Goal: Information Seeking & Learning: Learn about a topic

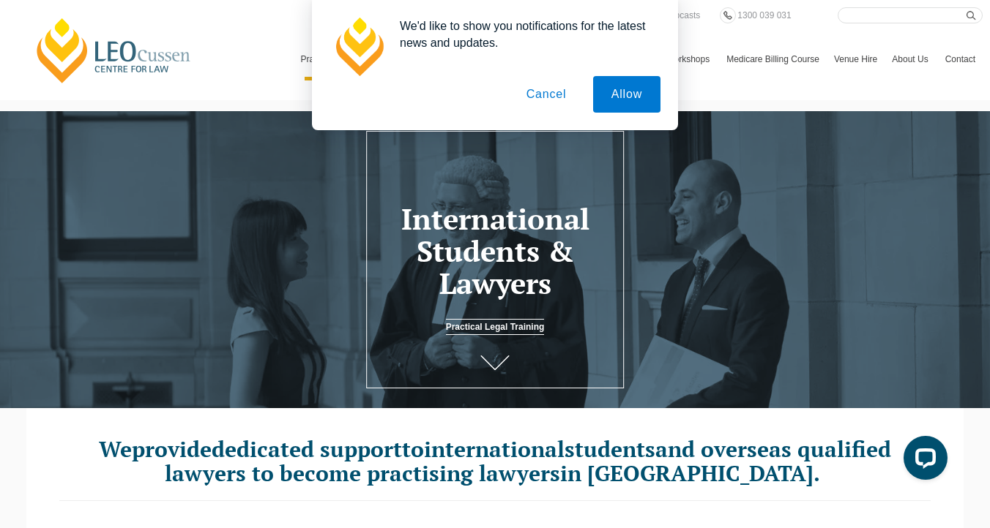
click at [549, 89] on button "Cancel" at bounding box center [546, 94] width 77 height 37
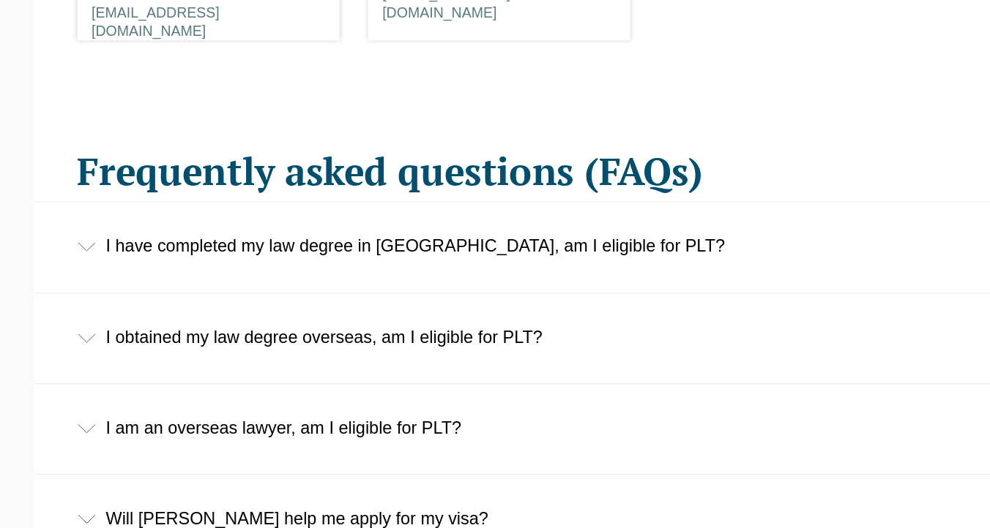
scroll to position [2095, 0]
click at [94, 303] on div "I have completed my law degree in Australia, am I eligible for PLT?" at bounding box center [494, 311] width 937 height 68
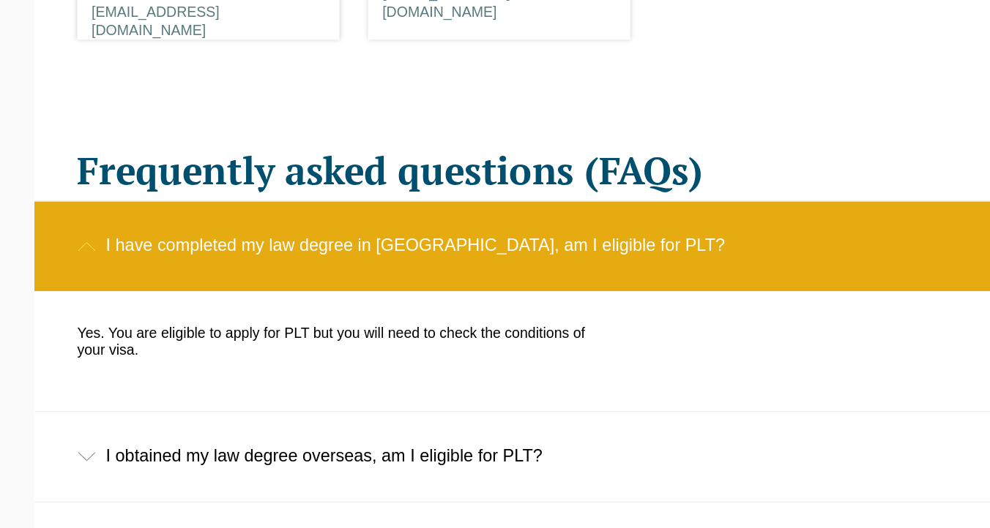
click at [94, 303] on div "I have completed my law degree in Australia, am I eligible for PLT?" at bounding box center [494, 311] width 937 height 68
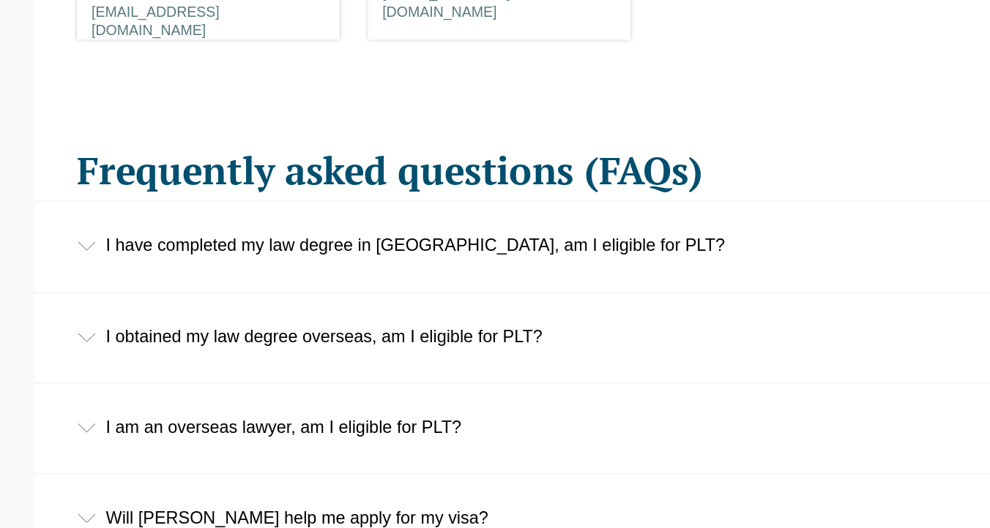
click at [116, 316] on div "I have completed my law degree in Australia, am I eligible for PLT?" at bounding box center [494, 311] width 937 height 68
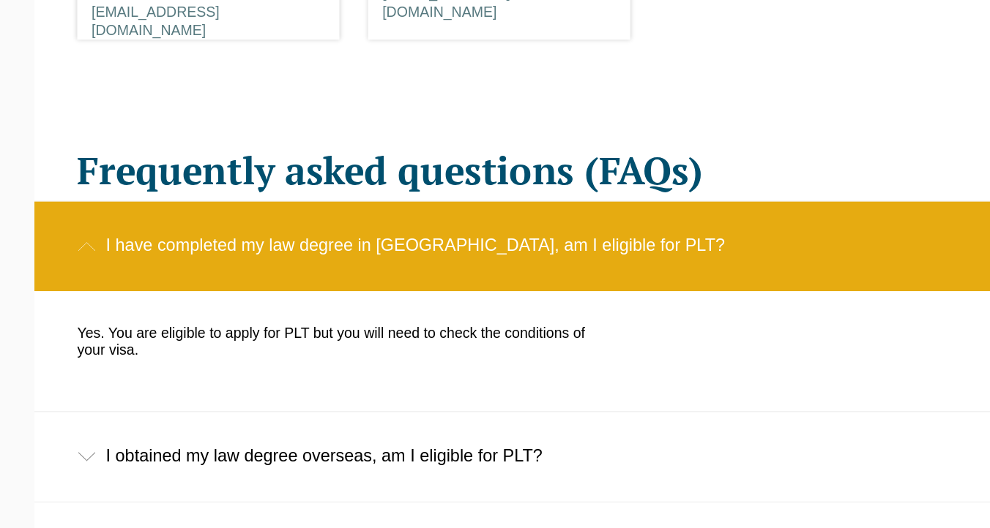
click at [180, 304] on div "I have completed my law degree in Australia, am I eligible for PLT?" at bounding box center [494, 311] width 937 height 68
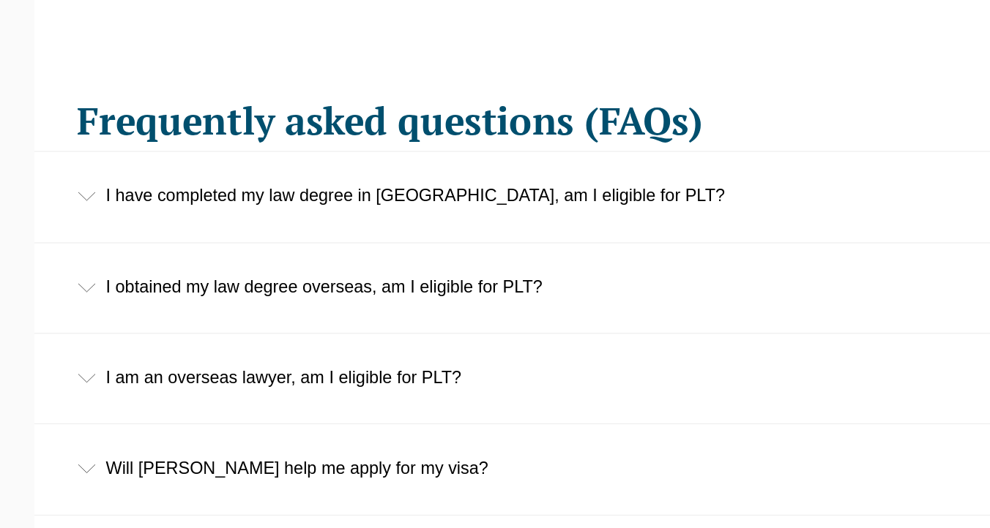
scroll to position [2136, 0]
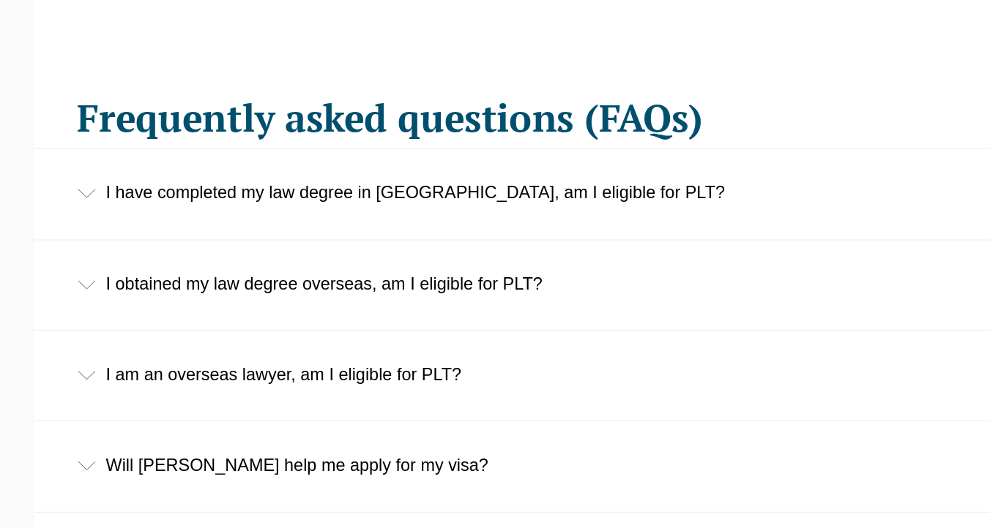
click at [147, 326] on div "I obtained my law degree overseas, am I eligible for PLT?" at bounding box center [494, 341] width 937 height 68
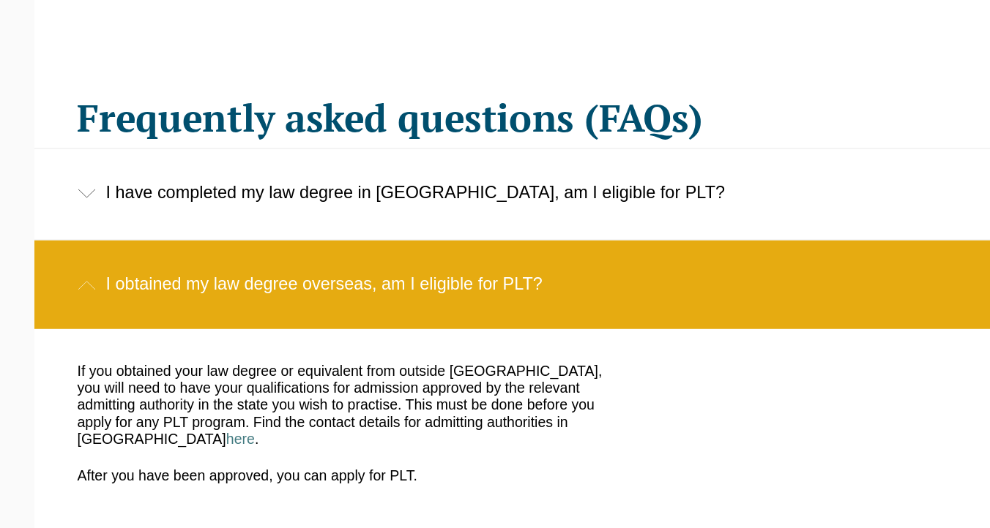
click at [168, 318] on div "I obtained my law degree overseas, am I eligible for PLT?" at bounding box center [494, 341] width 937 height 68
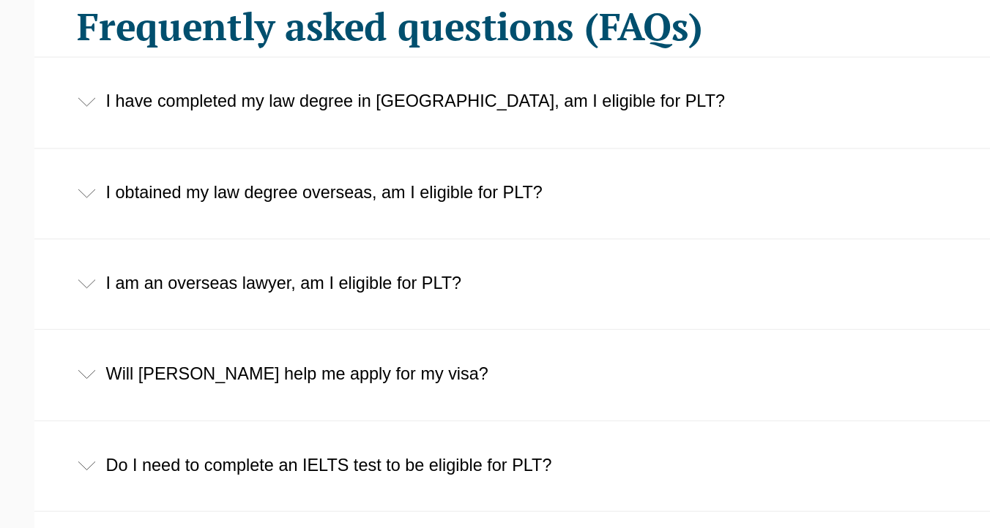
scroll to position [2219, 0]
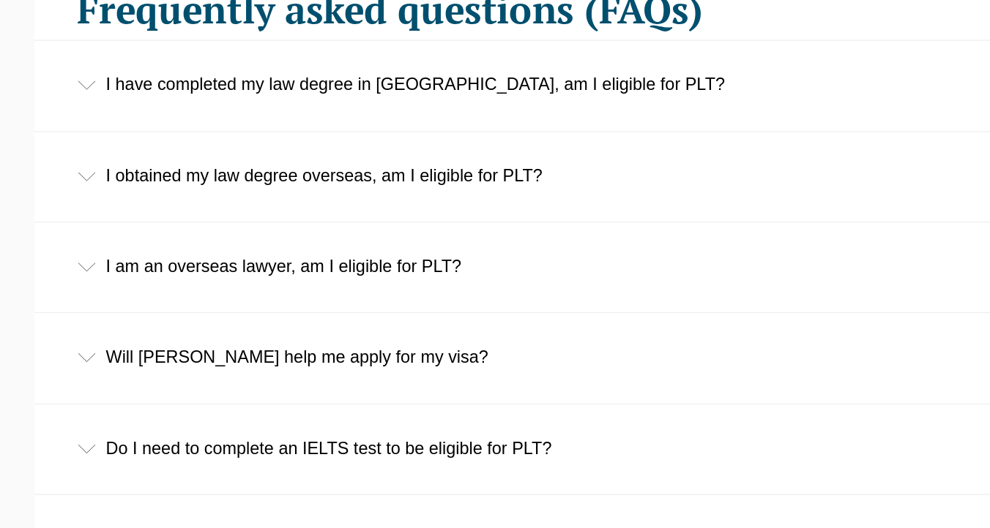
click at [168, 318] on div "I am an overseas lawyer, am I eligible for PLT?" at bounding box center [494, 328] width 937 height 68
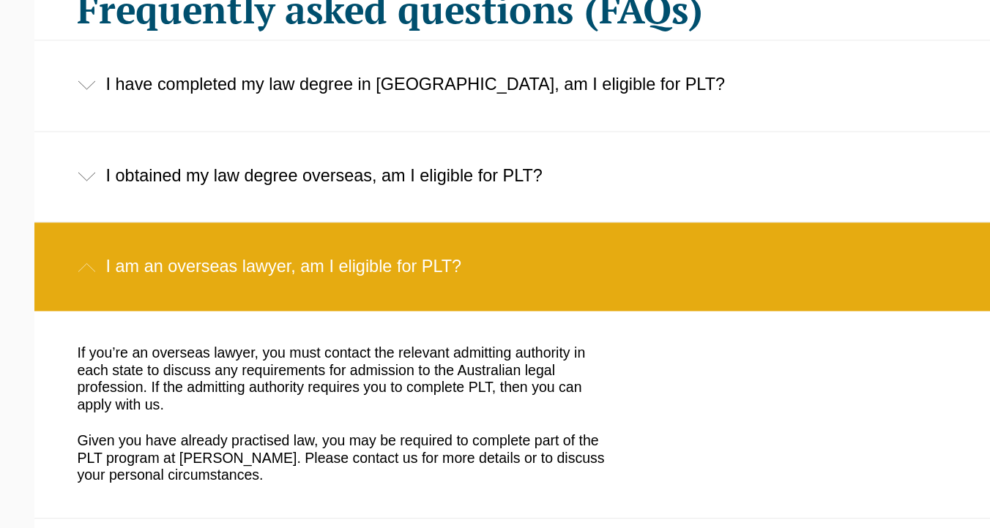
click at [187, 318] on div "I am an overseas lawyer, am I eligible for PLT?" at bounding box center [494, 328] width 937 height 68
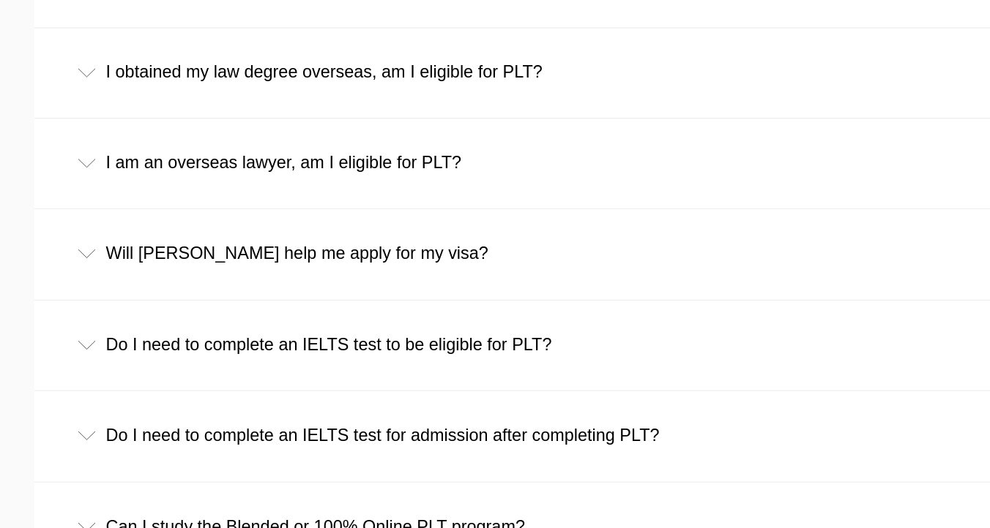
scroll to position [2300, 0]
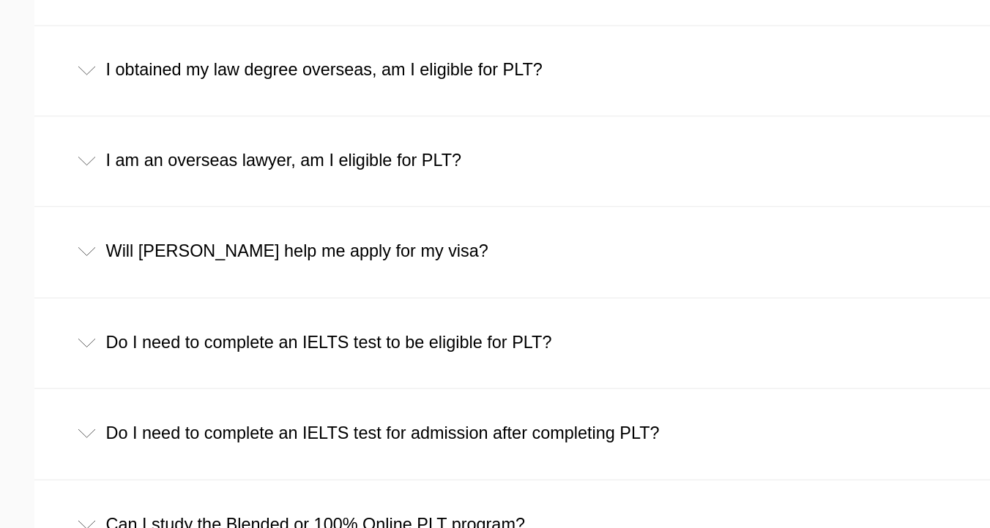
click at [206, 302] on div "Will Leo Cussen help me apply for my visa?" at bounding box center [494, 316] width 937 height 68
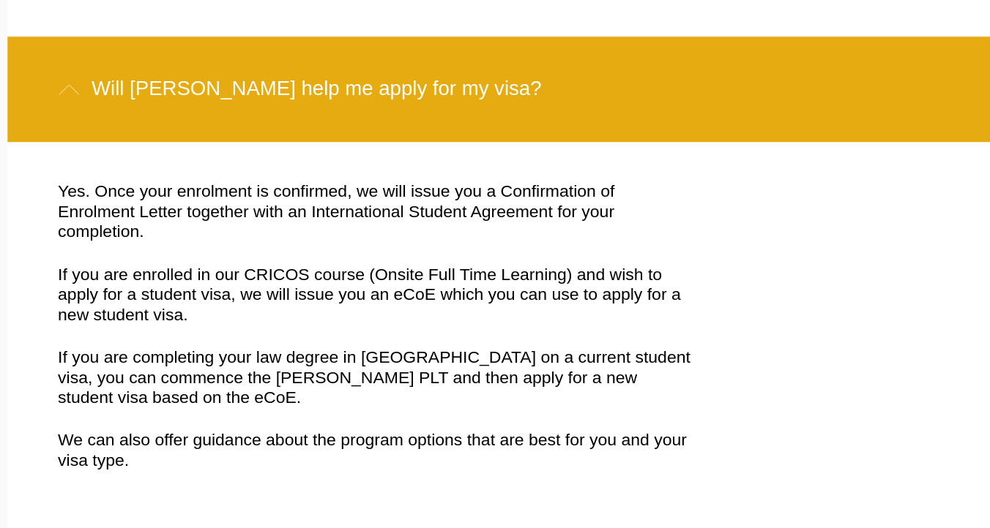
scroll to position [2380, 0]
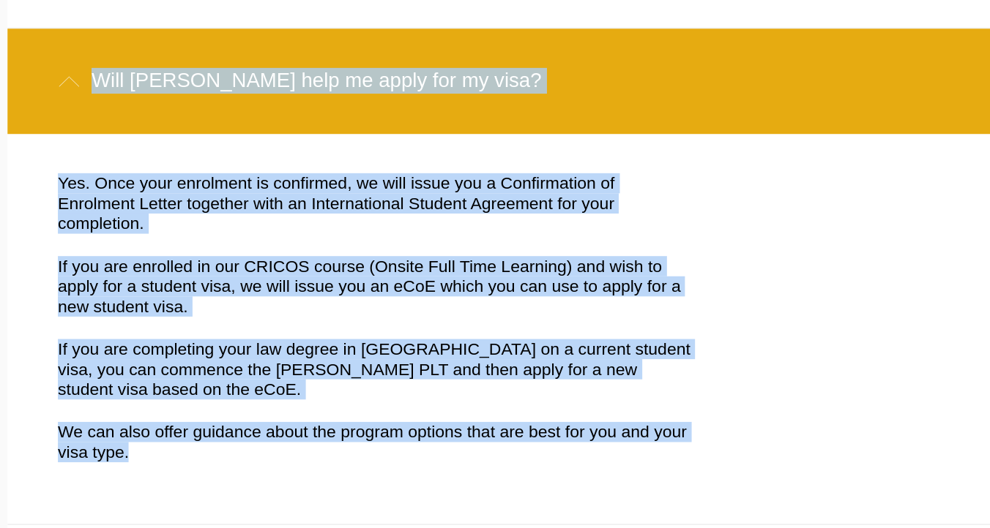
drag, startPoint x: 82, startPoint y: 217, endPoint x: 90, endPoint y: 452, distance: 235.8
click at [90, 452] on li "Will Leo Cussen help me apply for my visa? Yes. Once your enrolment is confirme…" at bounding box center [494, 363] width 937 height 324
copy li "Will Leo Cussen help me apply for my visa? Yes. Once your enrolment is confirme…"
click at [179, 419] on div "Yes. Once your enrolment is confirmed, we will issue you a Confirmation of Enro…" at bounding box center [265, 397] width 435 height 203
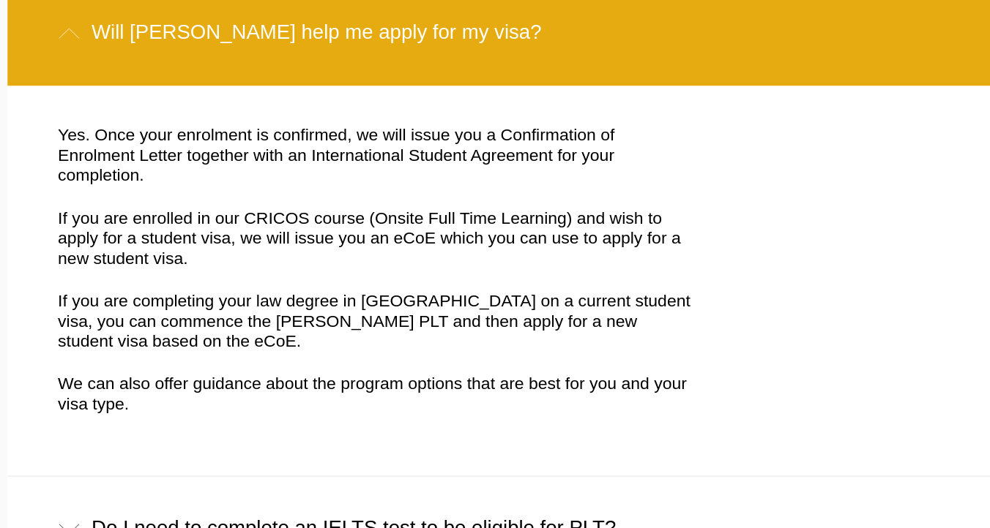
scroll to position [2411, 0]
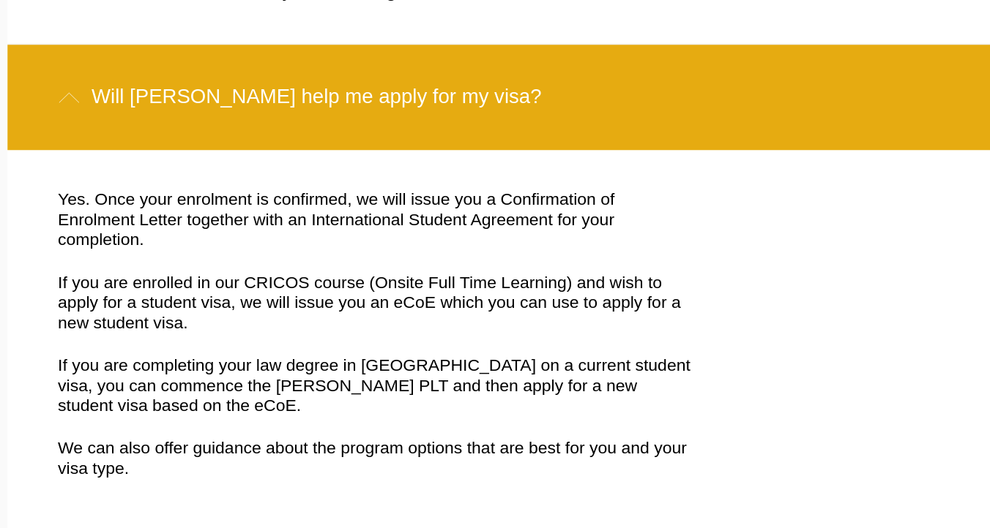
click at [254, 196] on div "Will Leo Cussen help me apply for my visa?" at bounding box center [494, 205] width 937 height 68
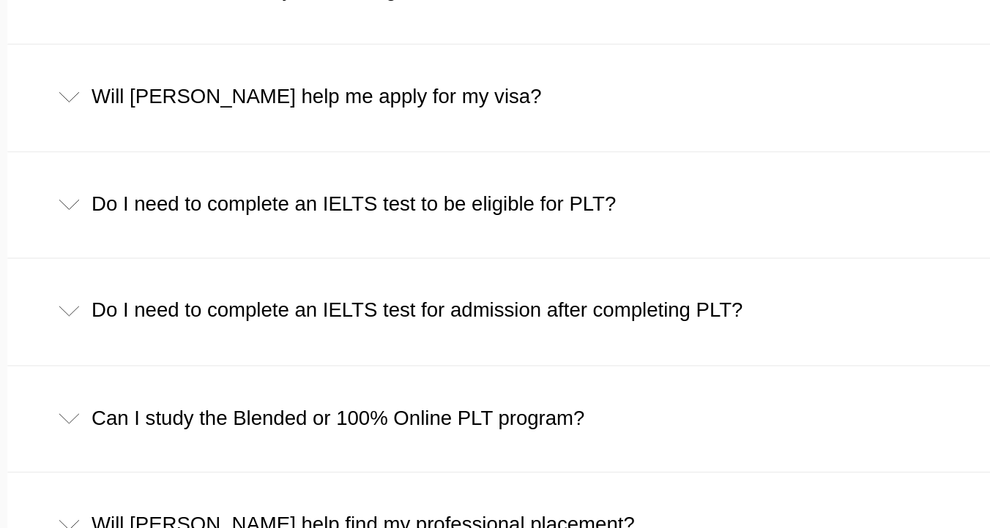
click at [258, 261] on div "Do I need to complete an IELTS test to be eligible for PLT?" at bounding box center [494, 276] width 937 height 68
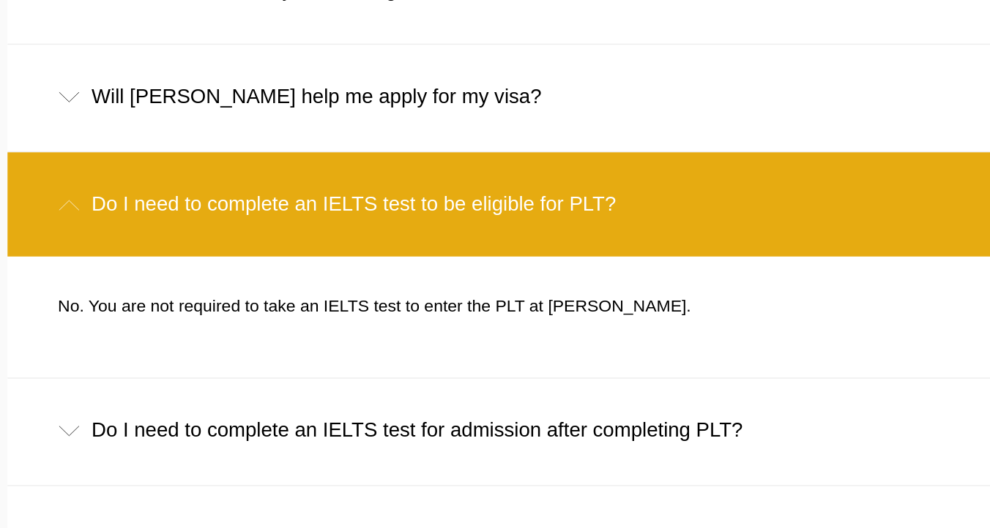
click at [258, 261] on div "Do I need to complete an IELTS test to be eligible for PLT?" at bounding box center [494, 276] width 937 height 68
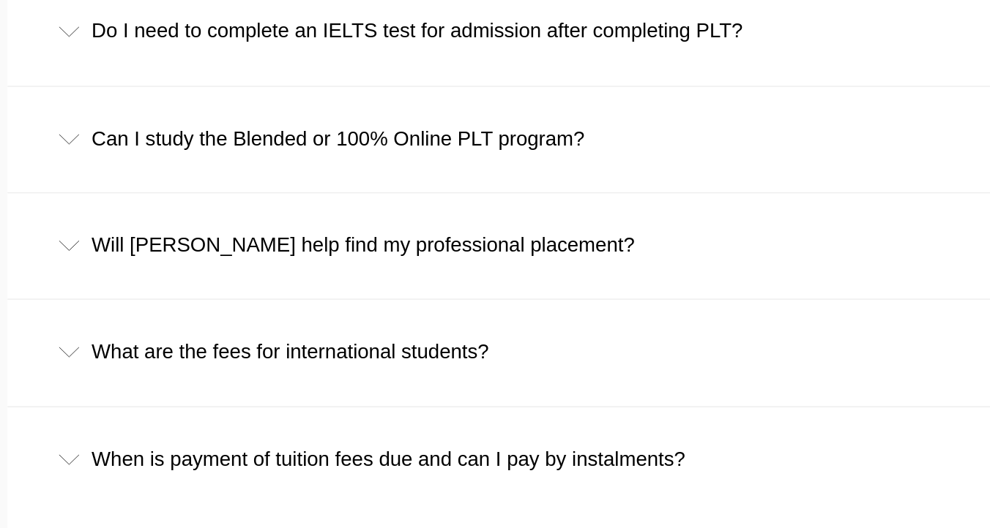
scroll to position [2558, 0]
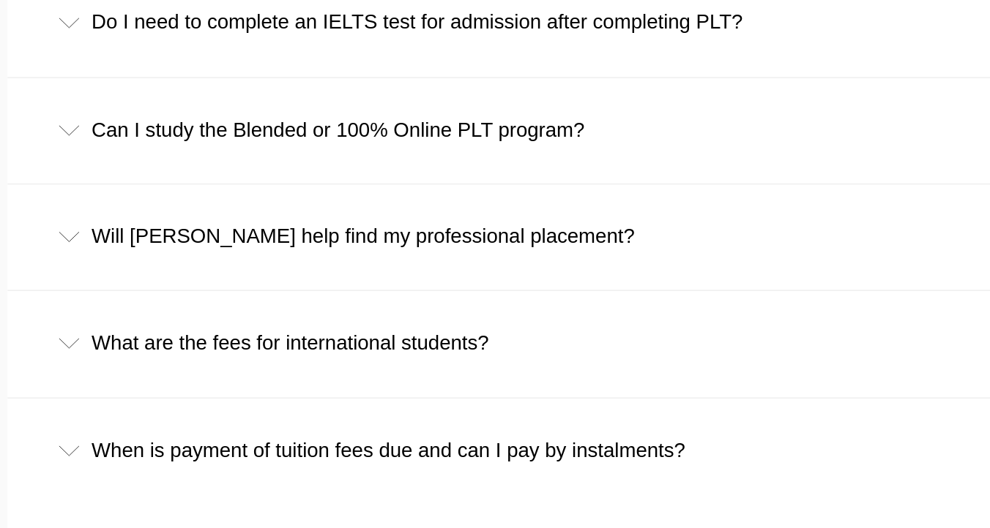
click at [257, 315] on div "Will Leo Cussen help find my professional placement?" at bounding box center [494, 338] width 937 height 68
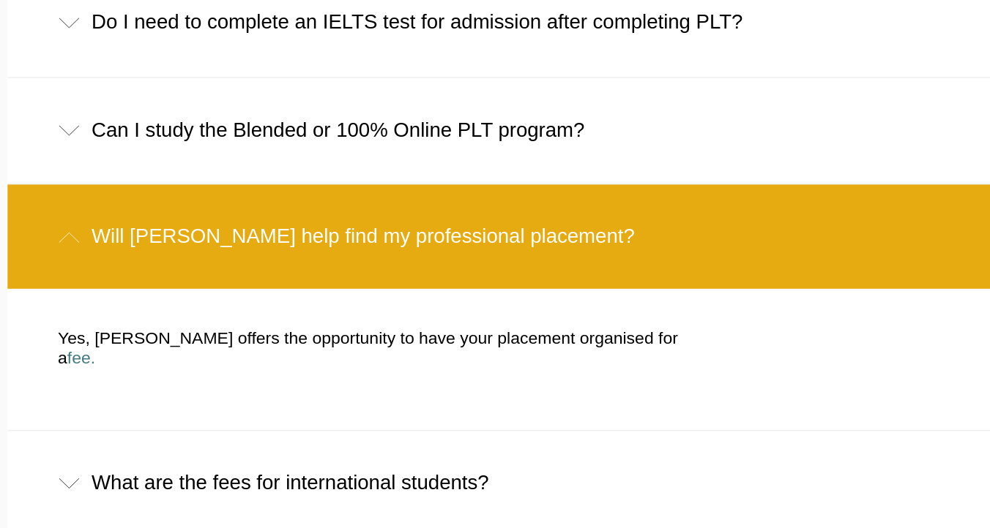
click at [257, 315] on div "Will Leo Cussen help find my professional placement?" at bounding box center [494, 338] width 937 height 68
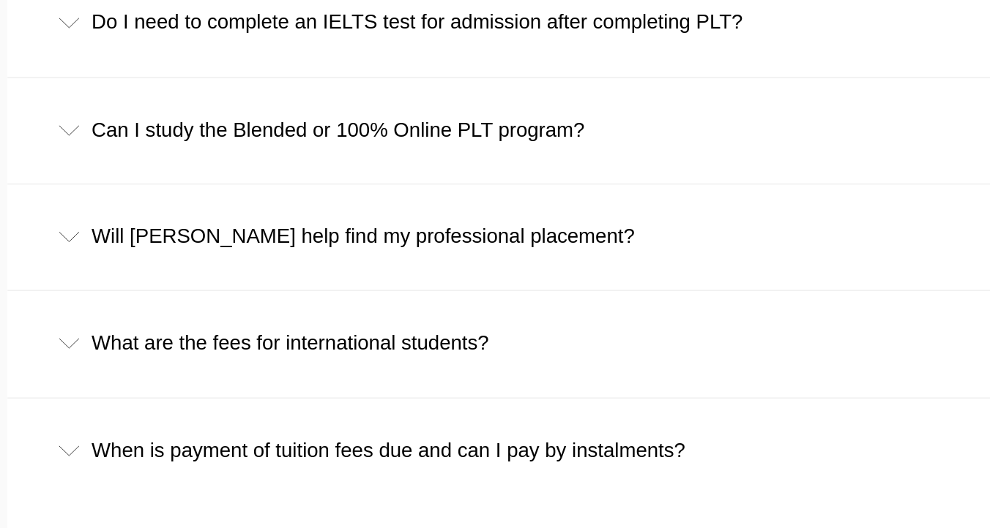
click at [257, 315] on div "Will Leo Cussen help find my professional placement?" at bounding box center [494, 338] width 937 height 68
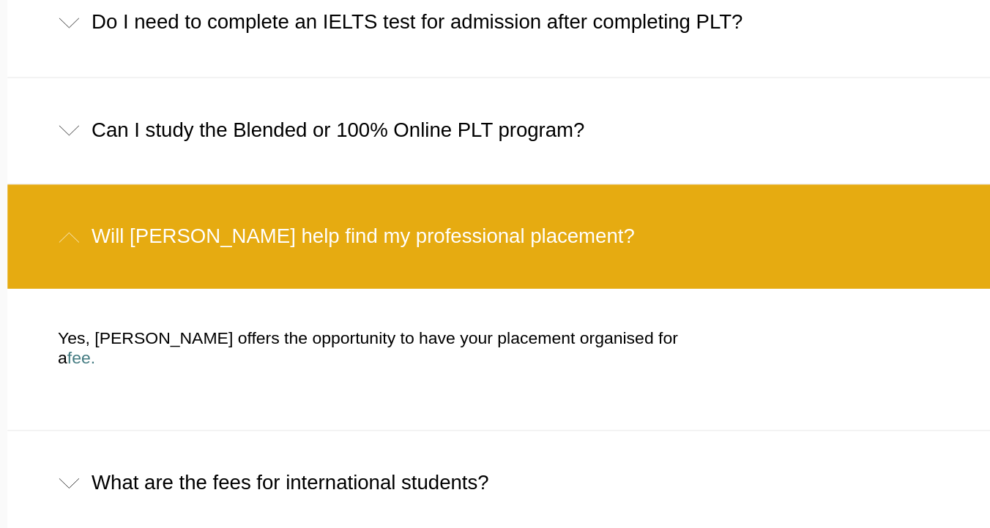
click at [316, 315] on div "Will Leo Cussen help find my professional placement?" at bounding box center [494, 338] width 937 height 68
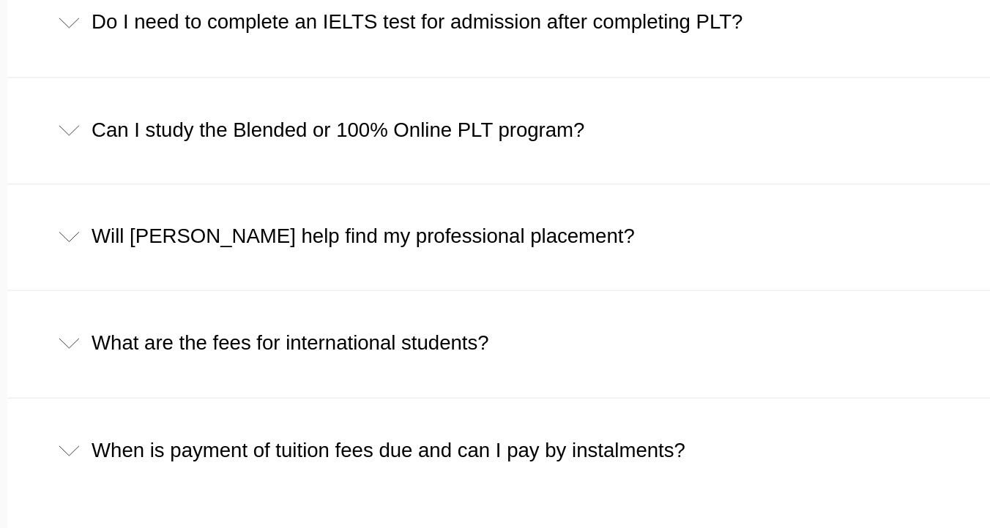
click at [263, 375] on div "What are the fees for international students?" at bounding box center [494, 407] width 937 height 68
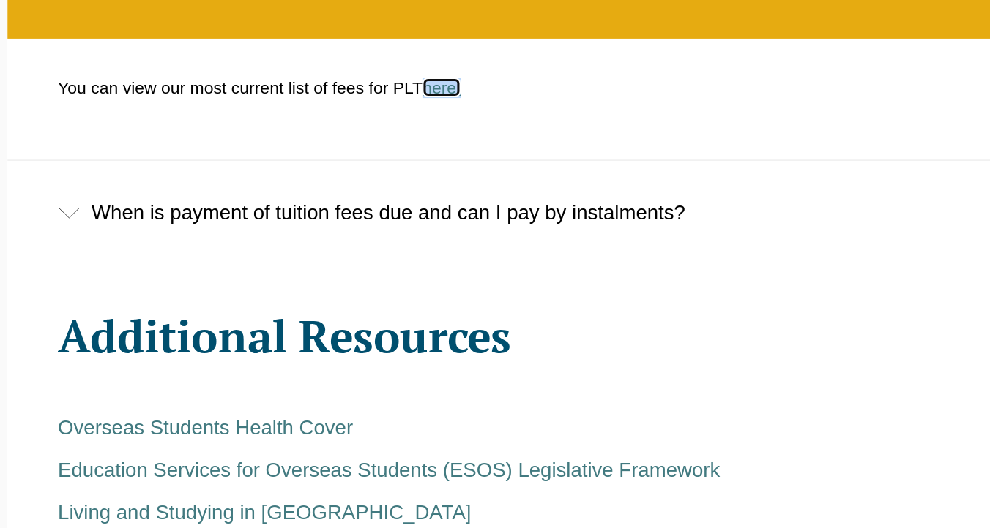
scroll to position [2791, 0]
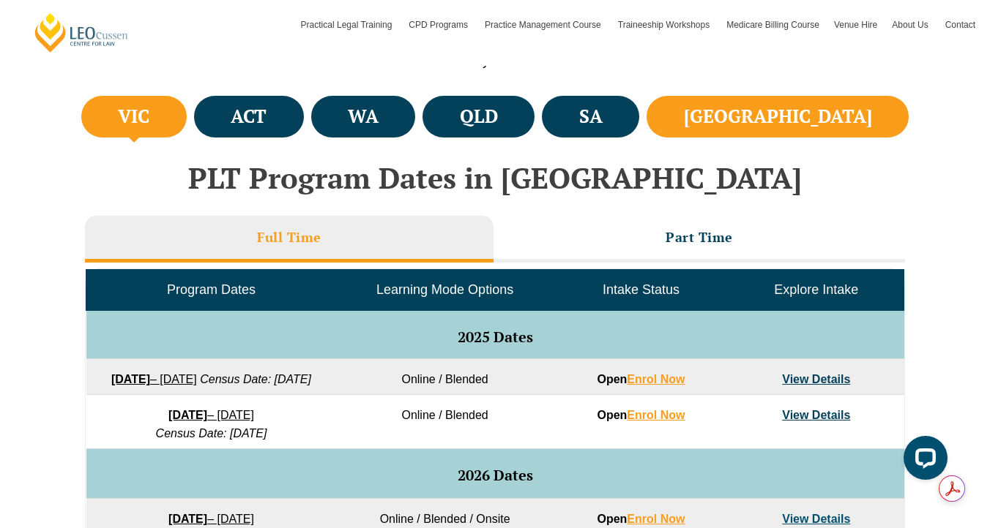
click at [875, 108] on li "[GEOGRAPHIC_DATA]" at bounding box center [777, 117] width 262 height 42
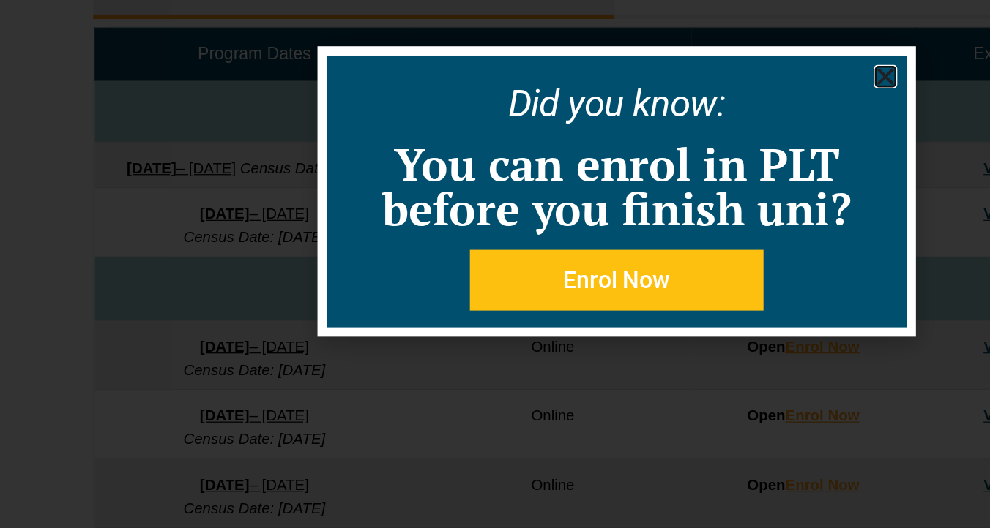
scroll to position [654, 0]
click at [706, 173] on use "Close" at bounding box center [705, 174] width 13 height 13
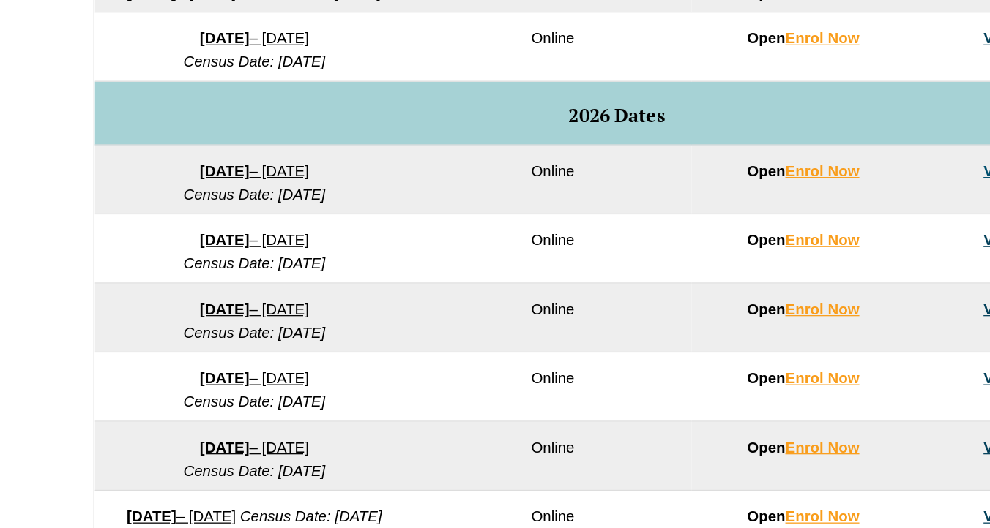
scroll to position [797, 0]
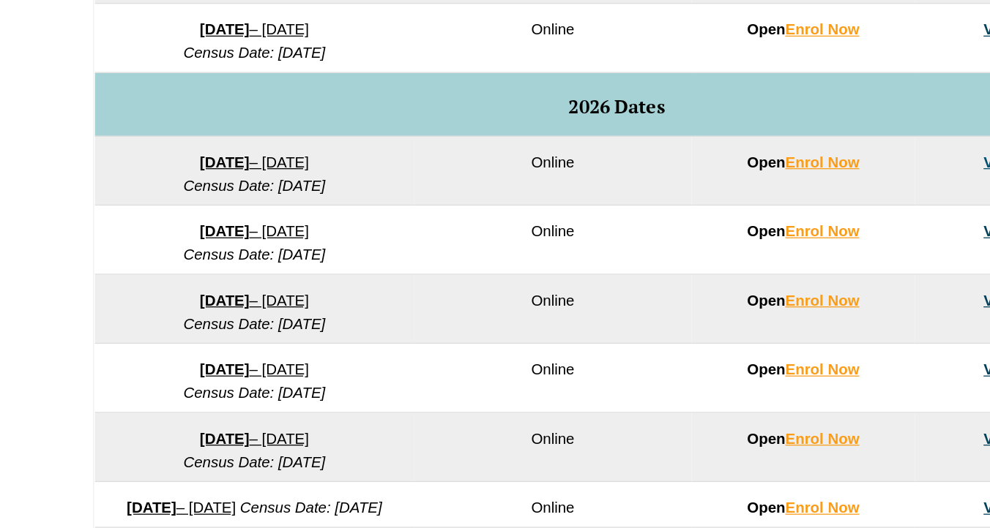
click at [182, 266] on em "Census Date: [DATE]" at bounding box center [211, 260] width 111 height 12
drag, startPoint x: 121, startPoint y: 280, endPoint x: 196, endPoint y: 277, distance: 74.7
click at [196, 276] on td "27 January 2026 – 12 June 2026 Census Date: 23 February 2026" at bounding box center [211, 249] width 250 height 54
copy em "Census Date"
click at [45, 361] on div "VIC ACT WA QLD SA NSW PLT Program Dates in Victoria Full Time Part Time Program…" at bounding box center [495, 239] width 990 height 849
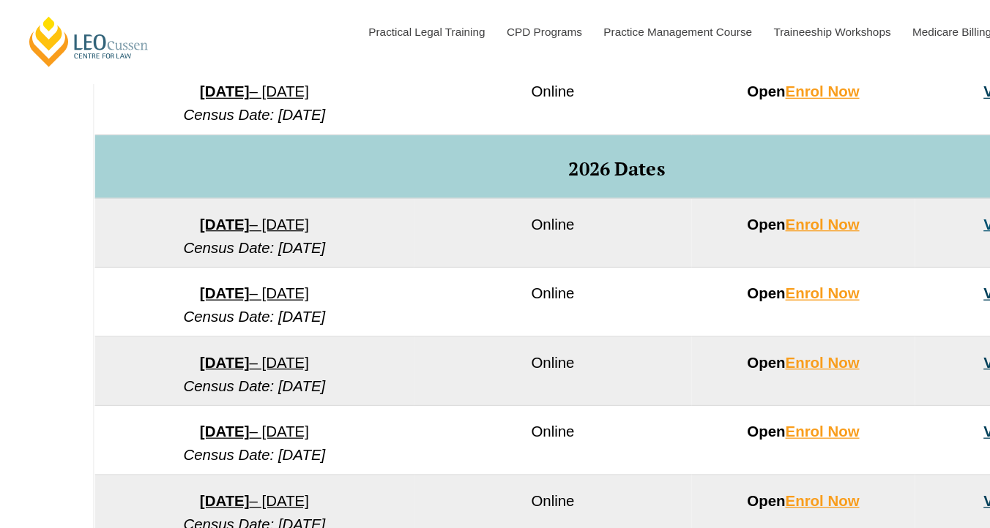
scroll to position [693, 0]
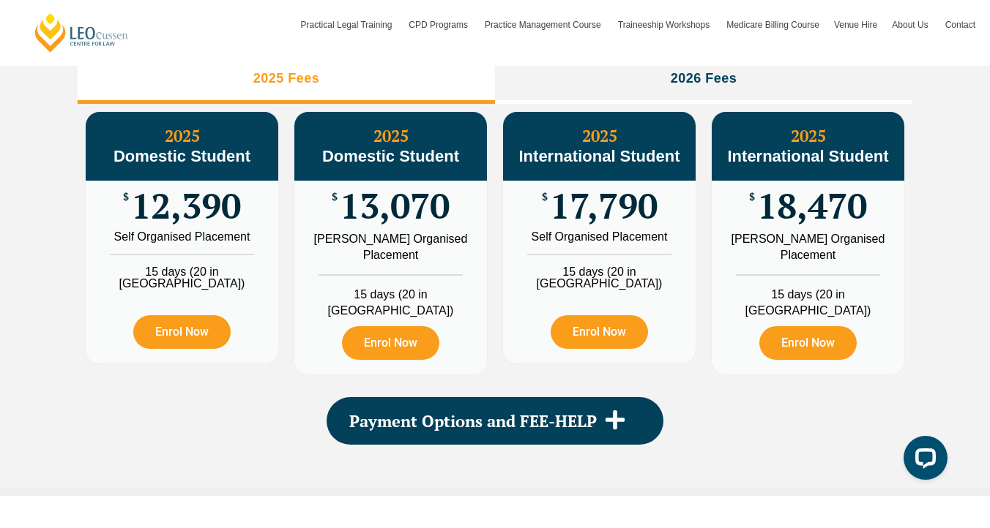
scroll to position [1737, 0]
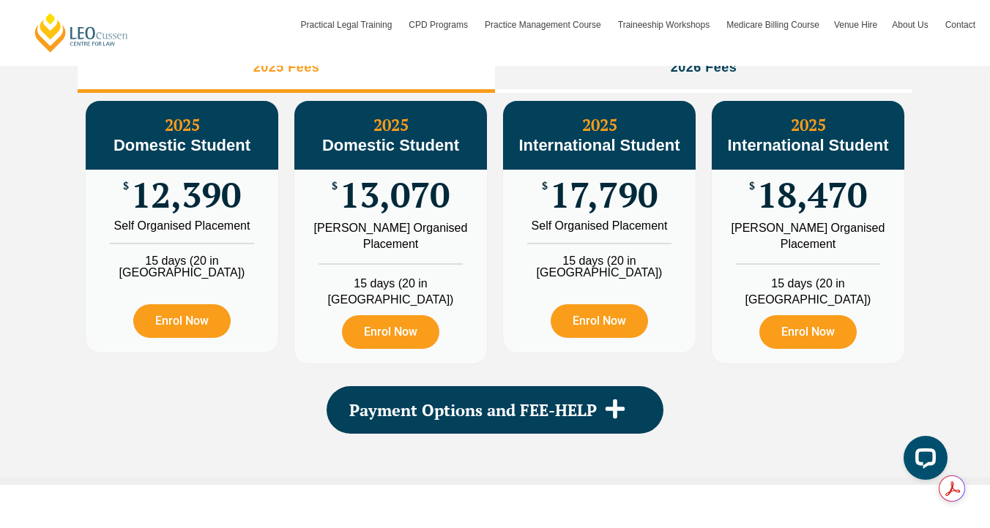
click at [801, 209] on span "18,470" at bounding box center [812, 195] width 110 height 29
